Goal: Information Seeking & Learning: Learn about a topic

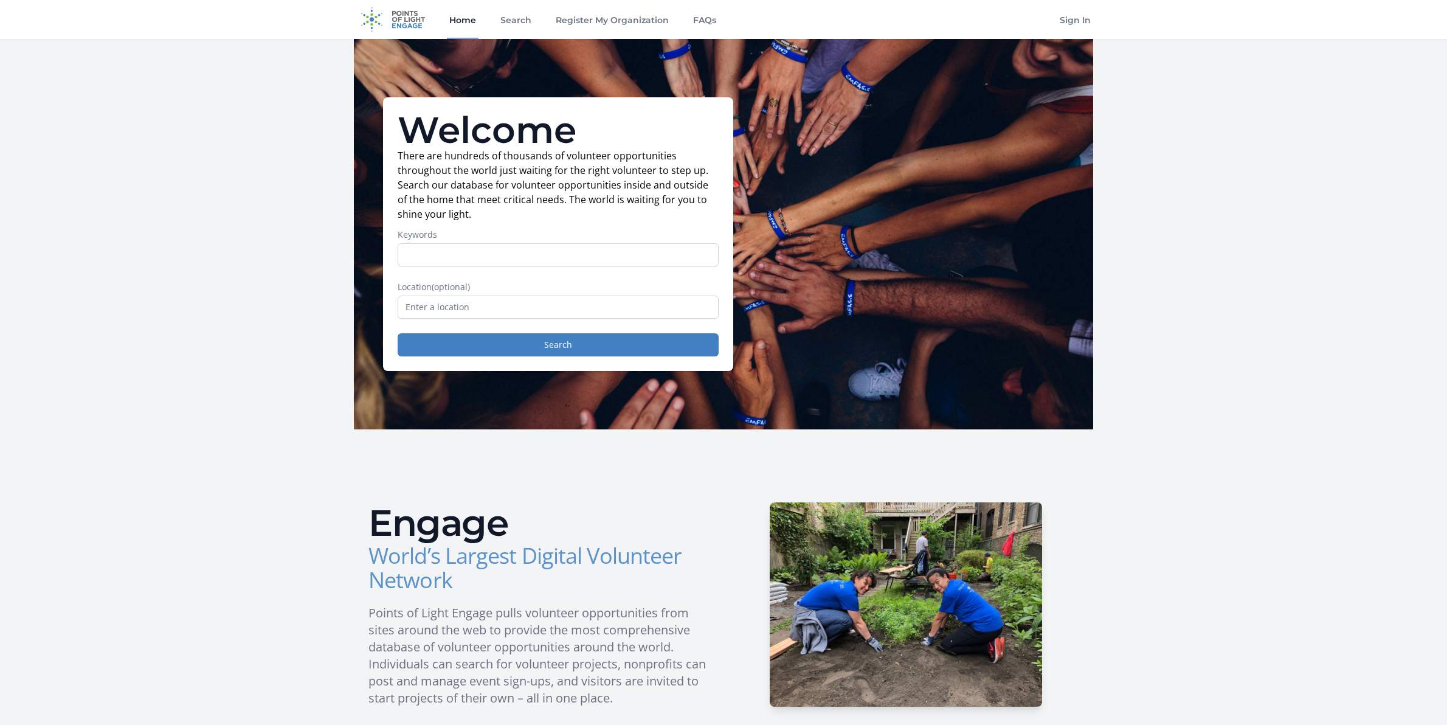
click at [417, 20] on img at bounding box center [393, 19] width 78 height 39
drag, startPoint x: 460, startPoint y: 20, endPoint x: 459, endPoint y: 13, distance: 7.4
click at [462, 19] on link "Home" at bounding box center [463, 19] width 32 height 39
click at [504, 258] on input "Keywords" at bounding box center [558, 254] width 321 height 23
type input "graphic design"
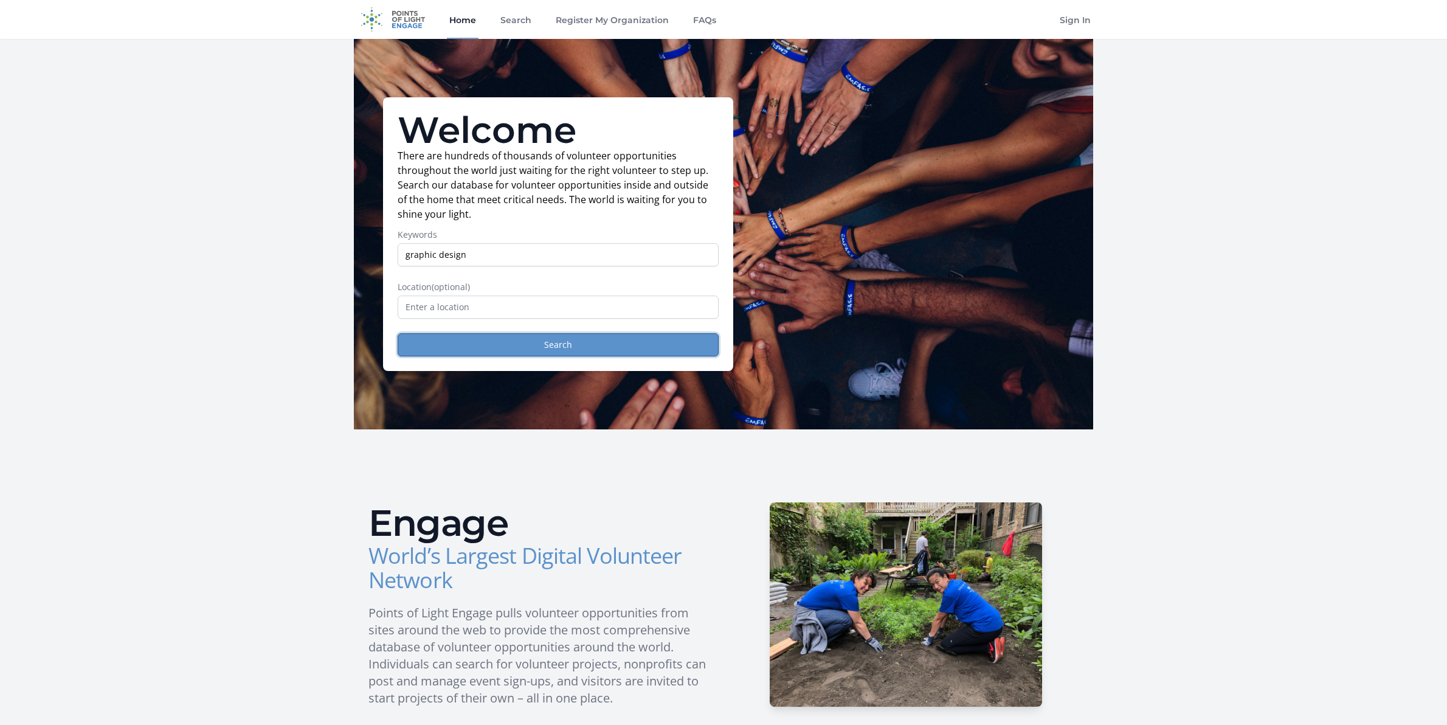
click at [510, 352] on button "Search" at bounding box center [558, 344] width 321 height 23
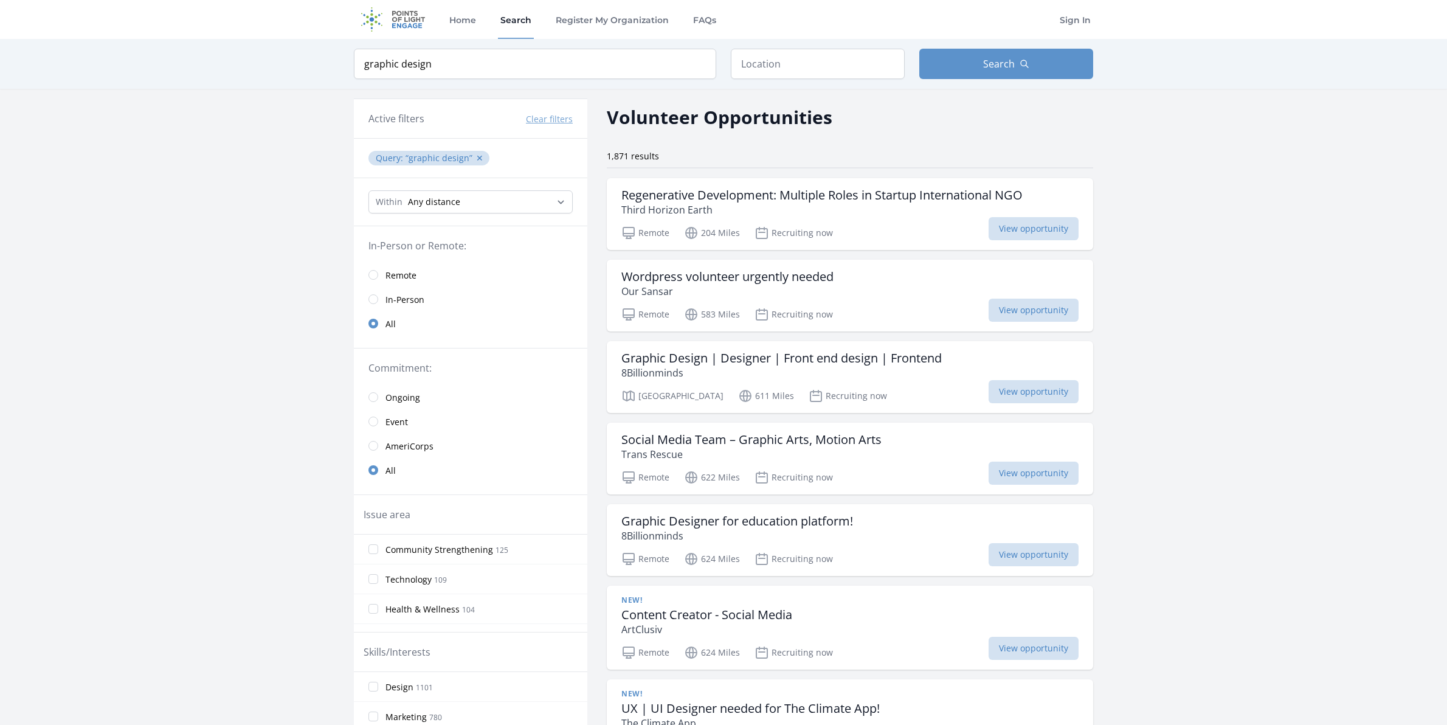
click at [405, 273] on span "Remote" at bounding box center [401, 275] width 31 height 12
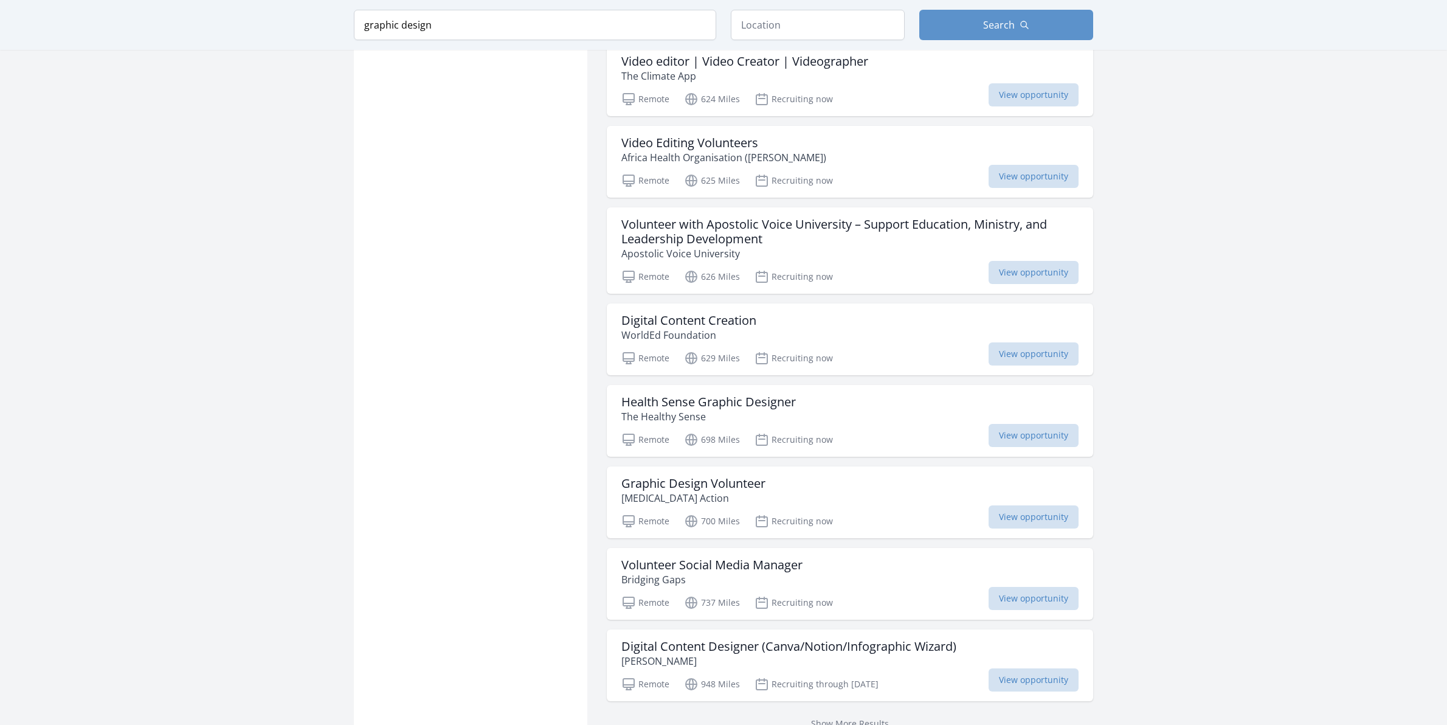
scroll to position [1219, 0]
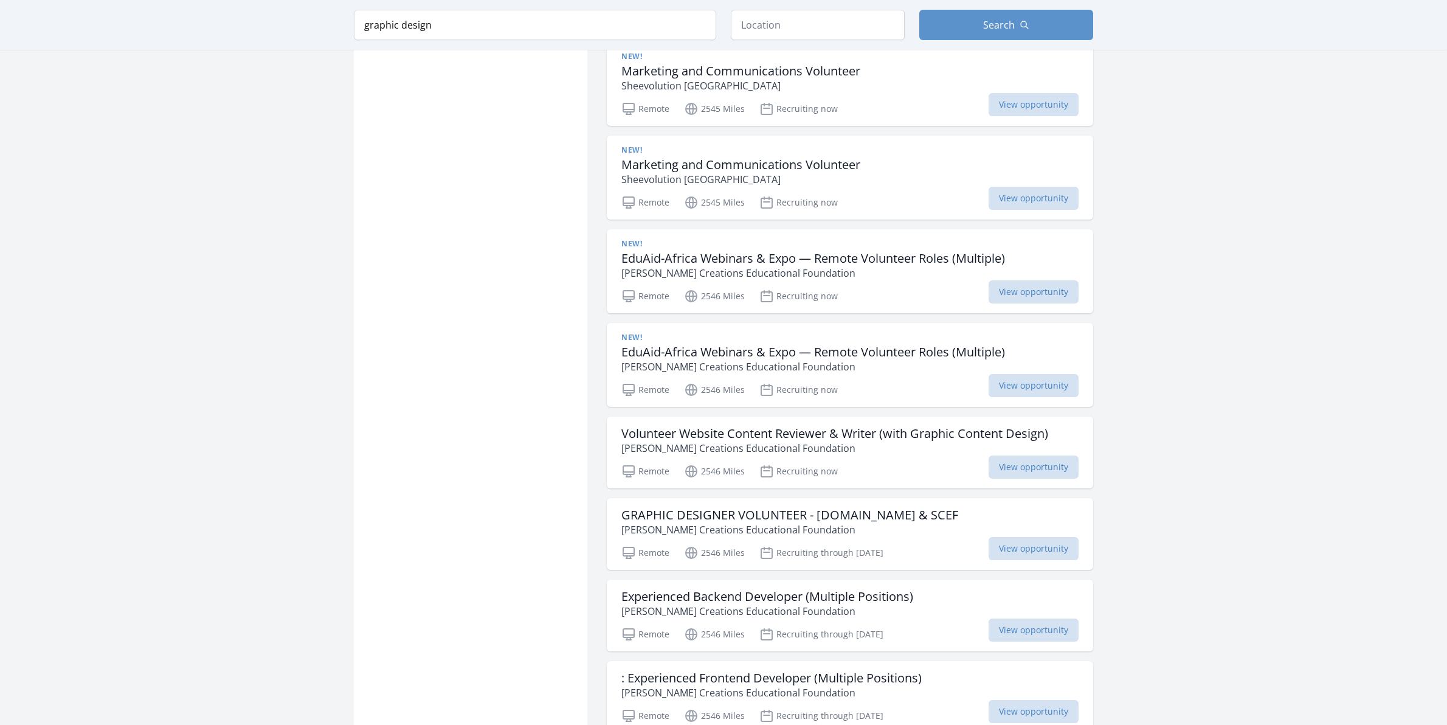
scroll to position [2698, 0]
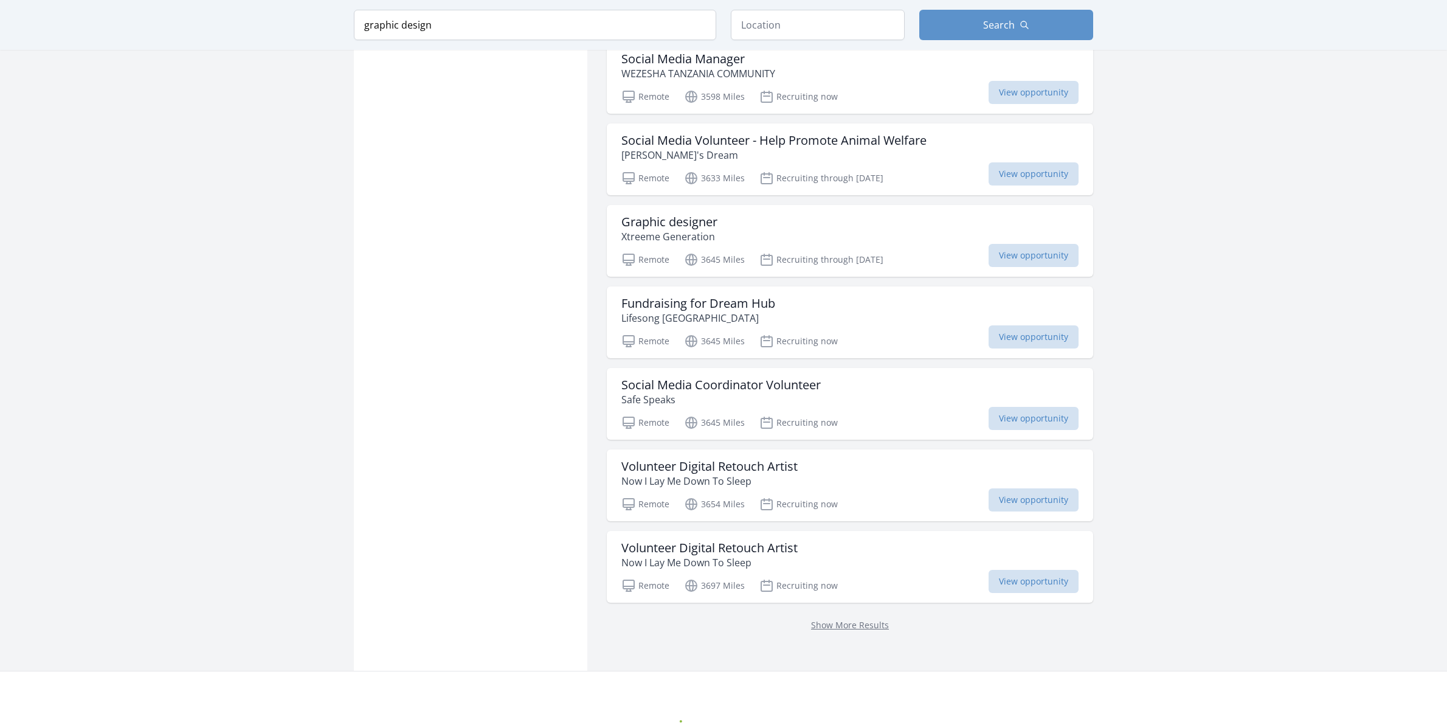
scroll to position [4646, 0]
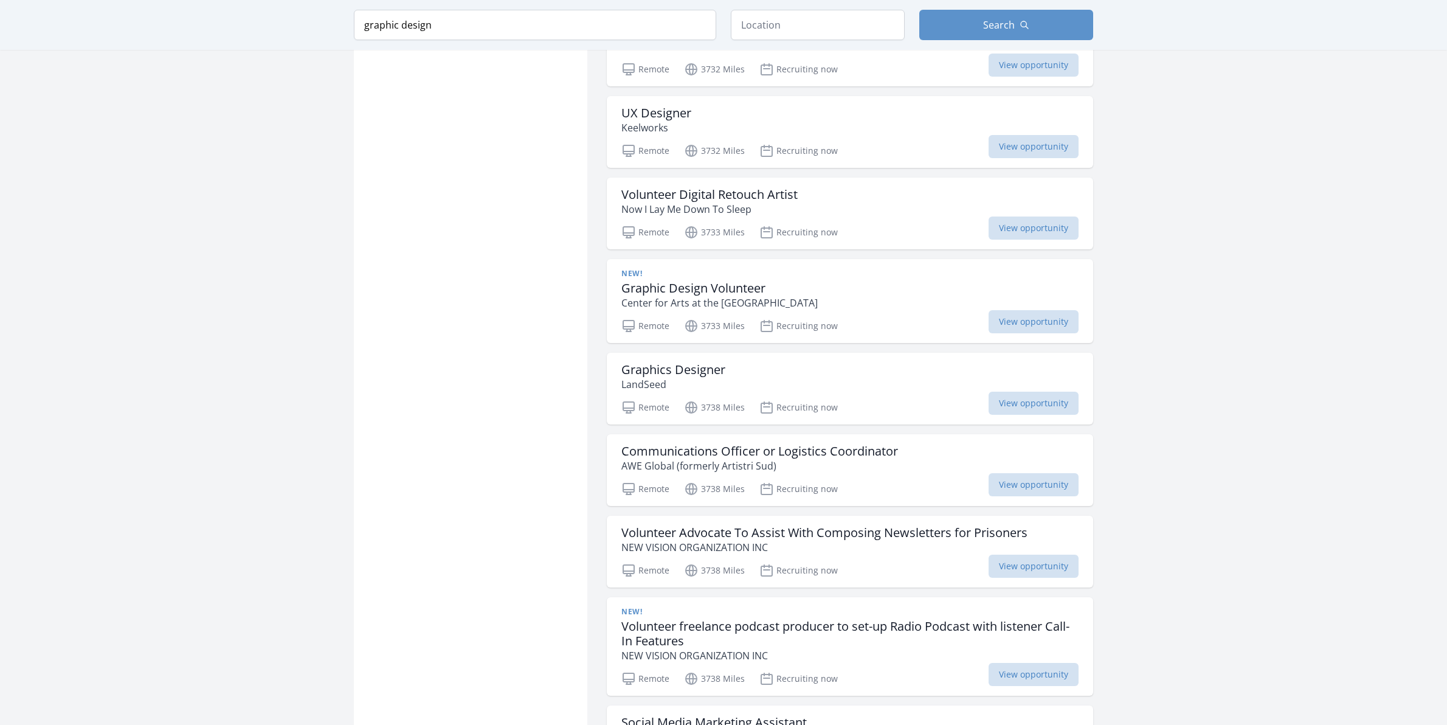
scroll to position [6164, 0]
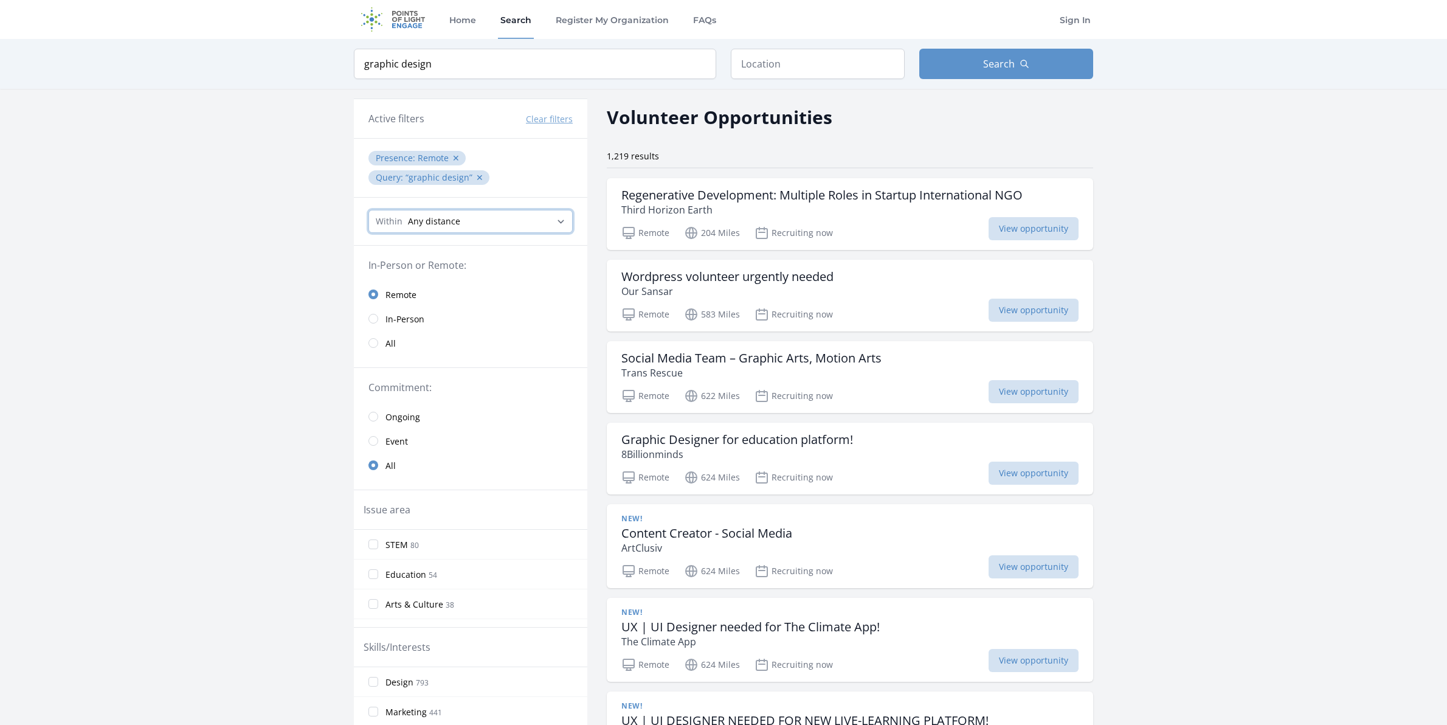
click at [516, 224] on select "Any distance , 5 Miles , 20 Miles , 50 Miles , 100 Miles" at bounding box center [471, 221] width 204 height 23
click at [376, 559] on input "Animals 12" at bounding box center [374, 560] width 10 height 10
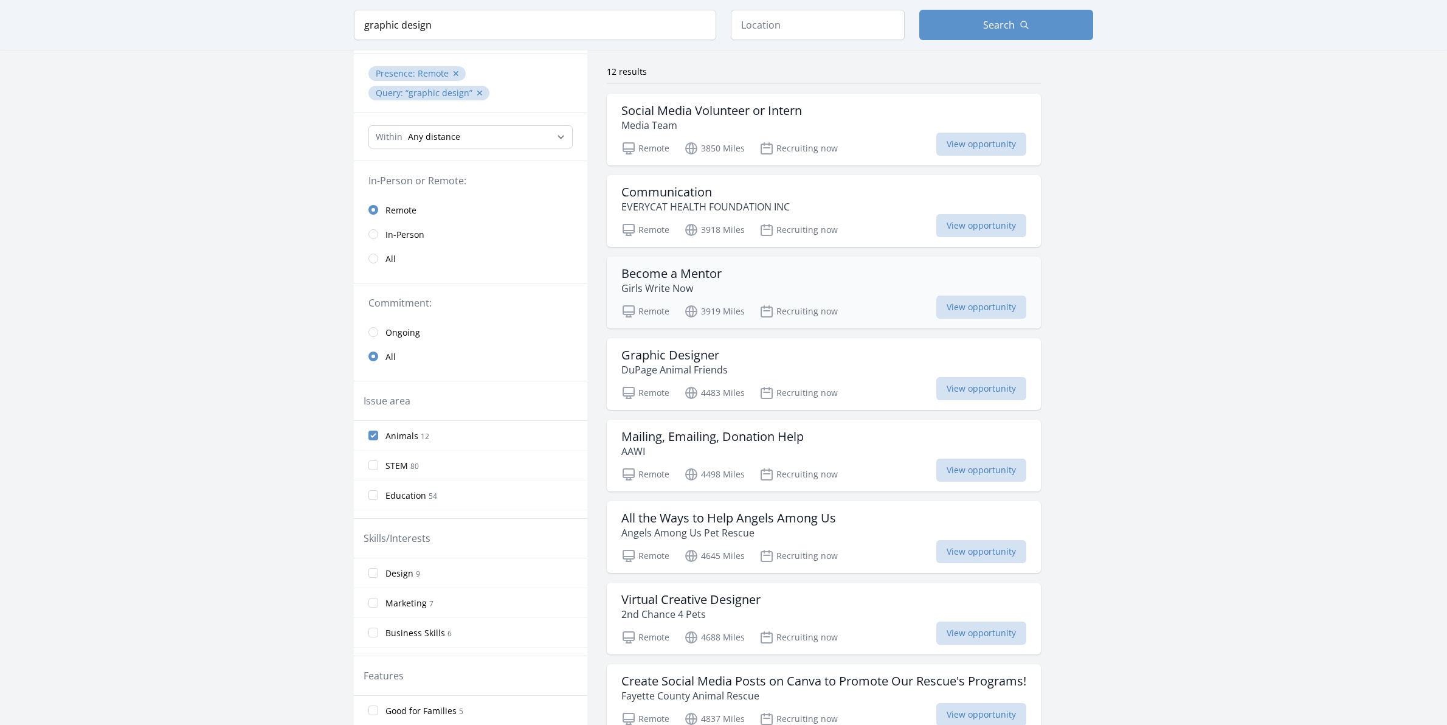
scroll to position [68, 0]
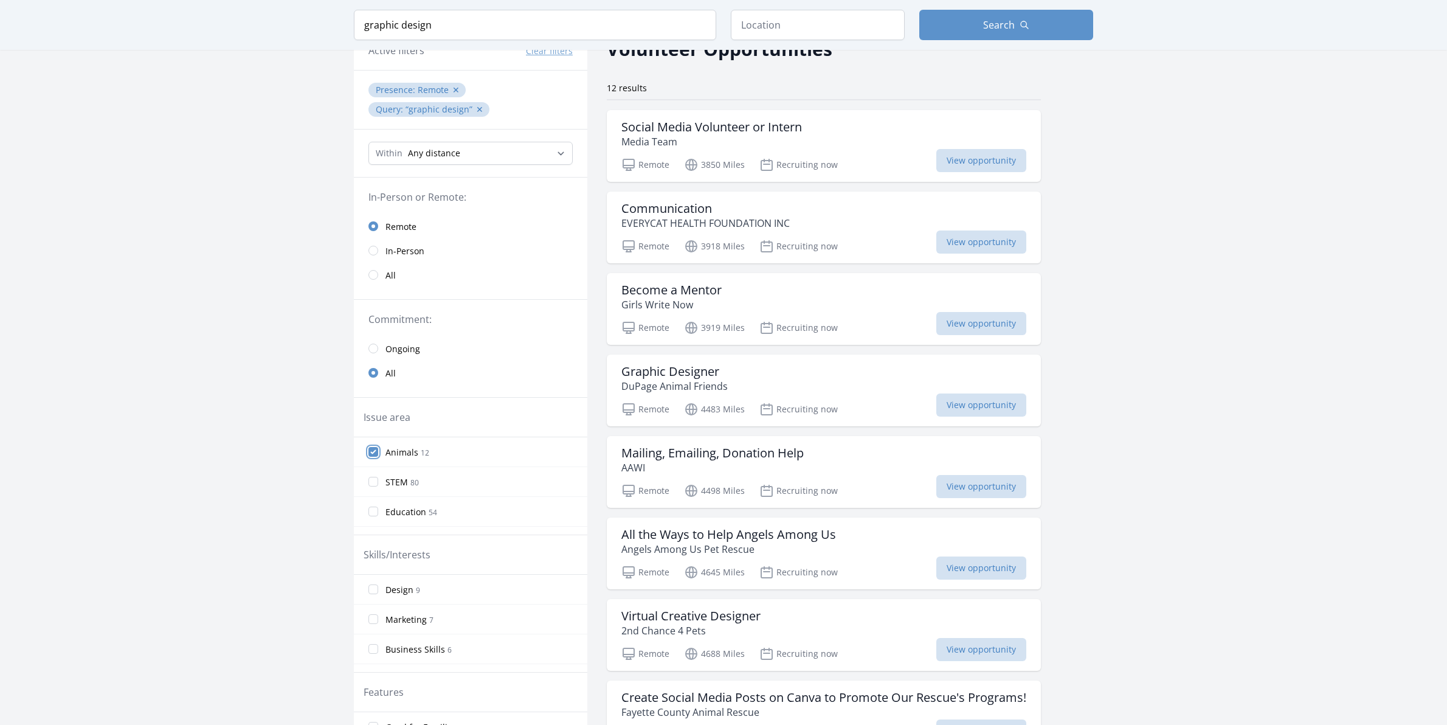
click at [370, 452] on input "Animals 12" at bounding box center [374, 452] width 10 height 10
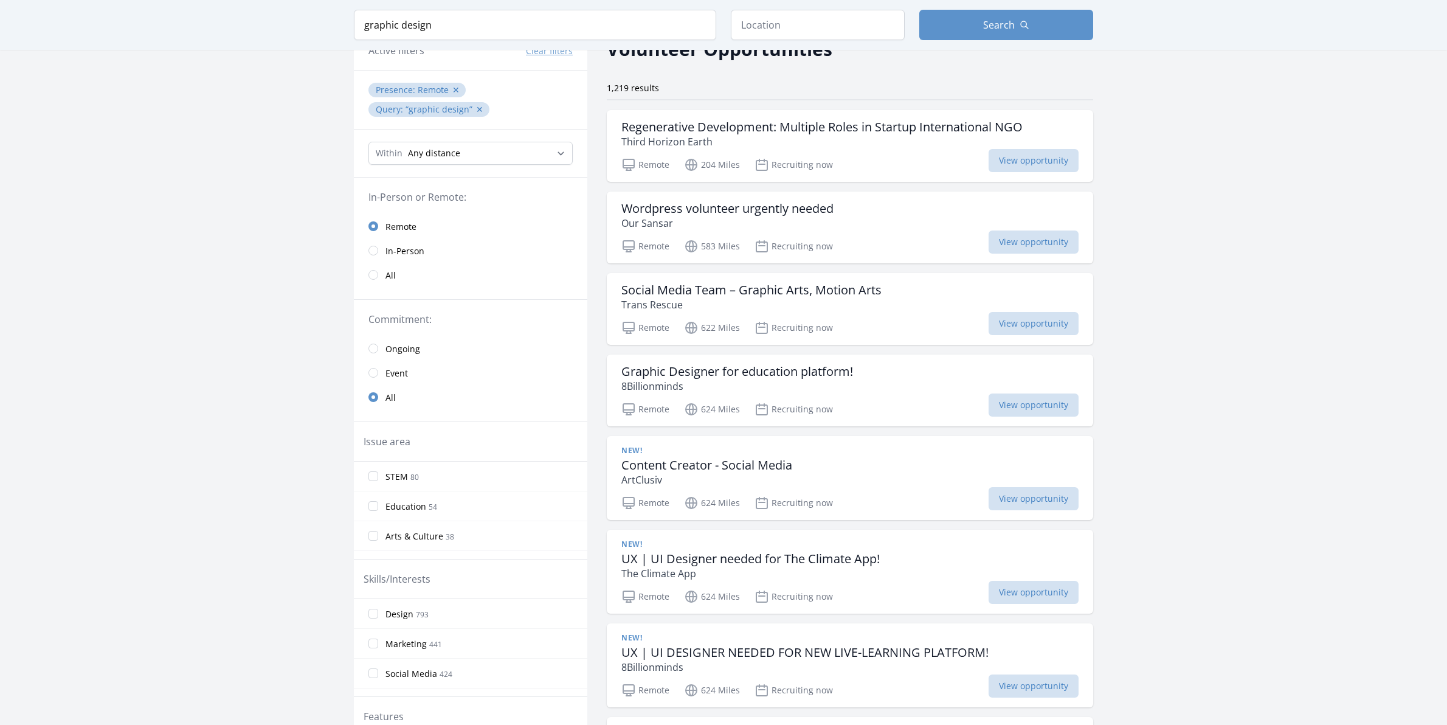
click at [374, 455] on div "Issue area" at bounding box center [471, 442] width 234 height 40
click at [455, 488] on span "Disaster Response & Recovery" at bounding box center [447, 486] width 123 height 12
click at [378, 488] on input "Disaster Response & Recovery 5" at bounding box center [374, 486] width 10 height 10
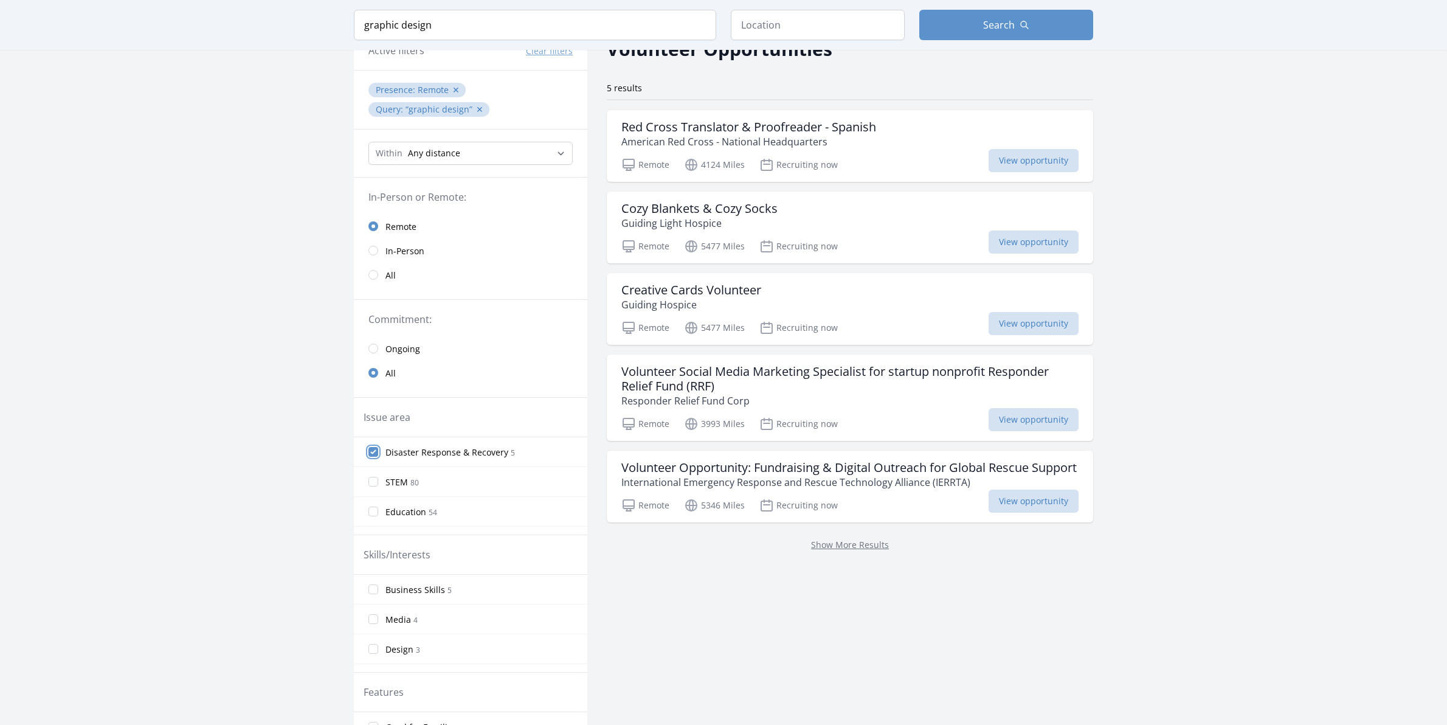
click at [373, 454] on input "Disaster Response & Recovery 5" at bounding box center [374, 452] width 10 height 10
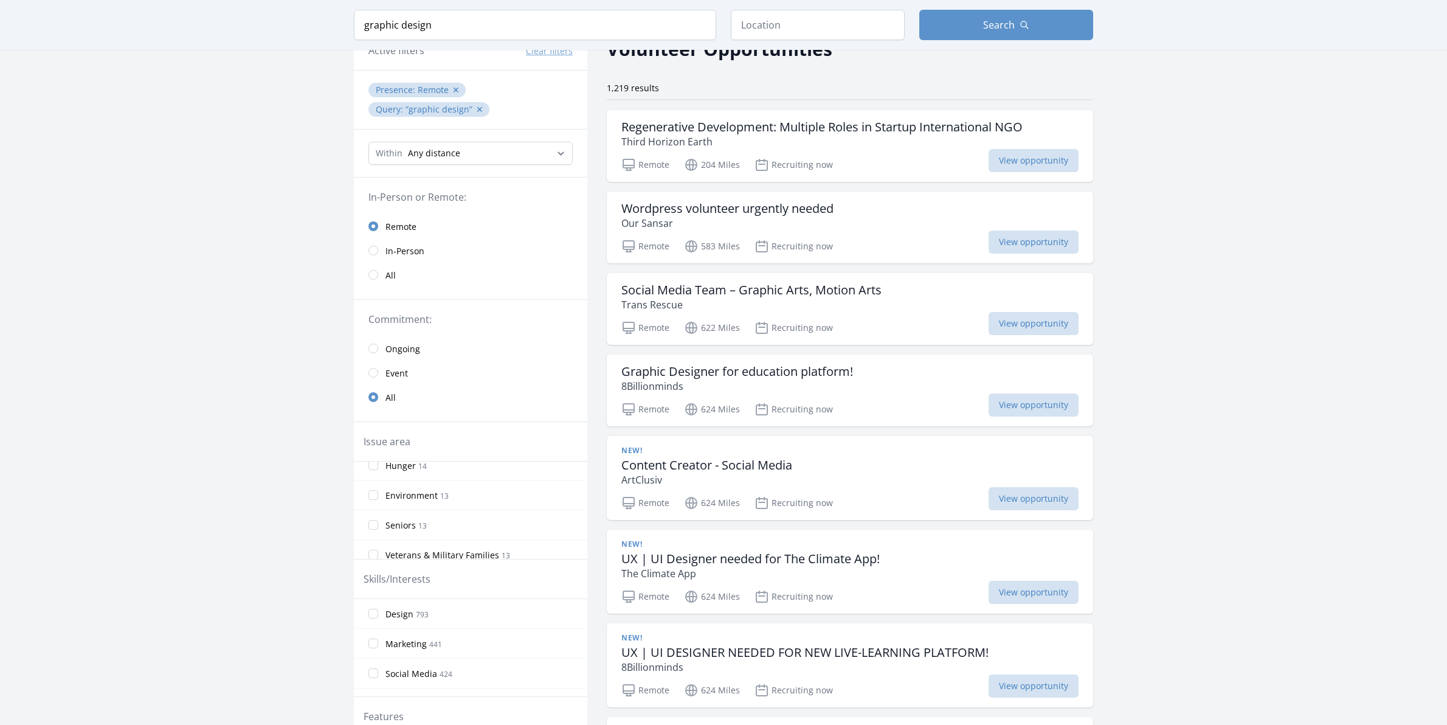
scroll to position [254, 0]
click at [413, 488] on span "Environment" at bounding box center [412, 491] width 52 height 12
click at [375, 491] on input "Environment 13" at bounding box center [374, 491] width 10 height 10
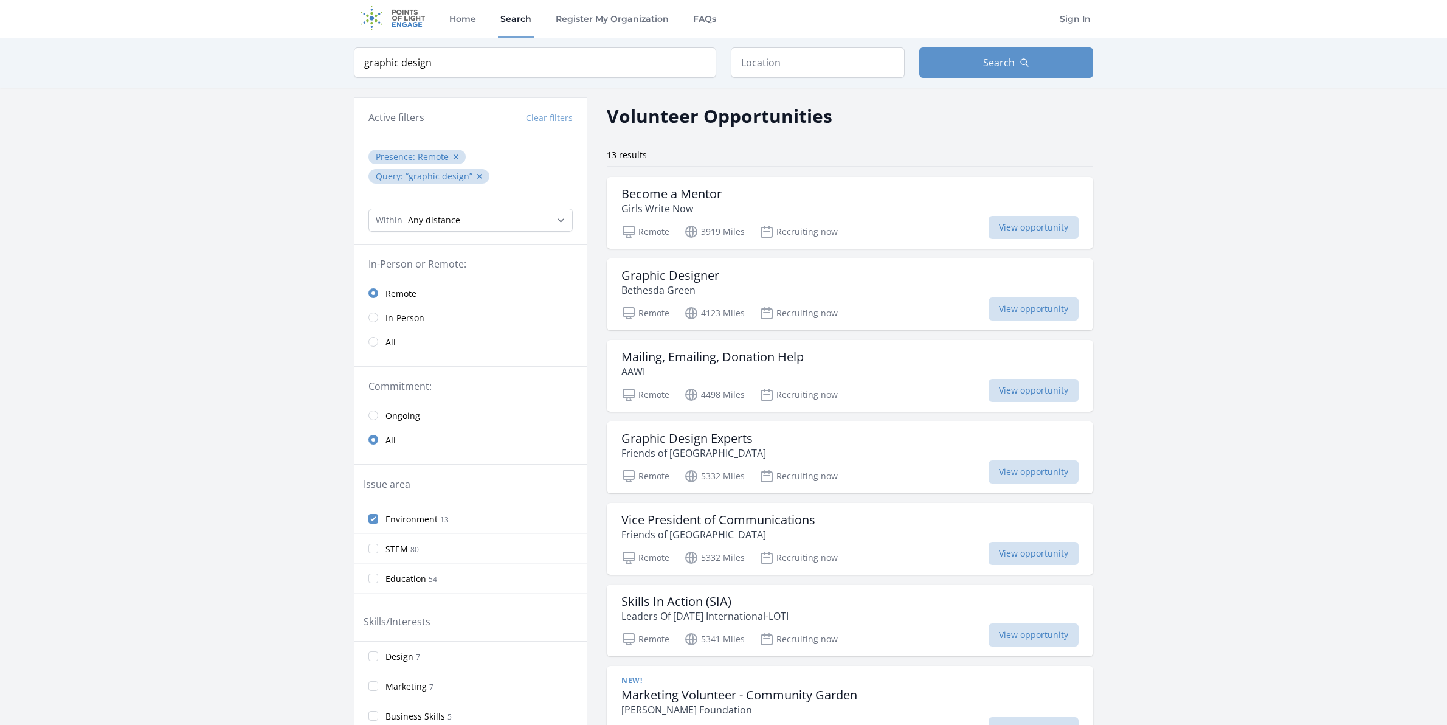
scroll to position [0, 0]
drag, startPoint x: 699, startPoint y: 275, endPoint x: 701, endPoint y: 269, distance: 6.3
click at [699, 275] on h3 "Graphic Designer" at bounding box center [671, 276] width 98 height 15
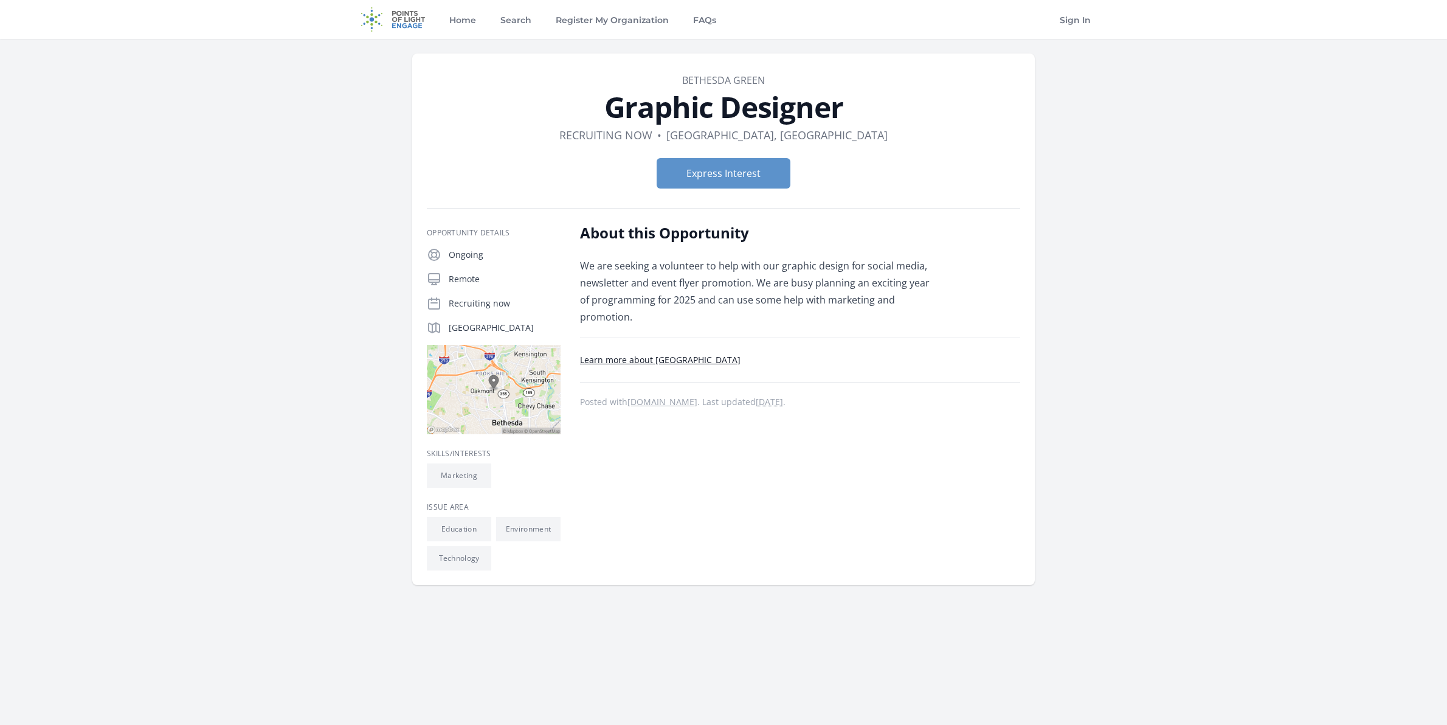
click at [676, 354] on link "Learn more about [GEOGRAPHIC_DATA]" at bounding box center [660, 360] width 161 height 12
